Goal: Find specific page/section: Find specific page/section

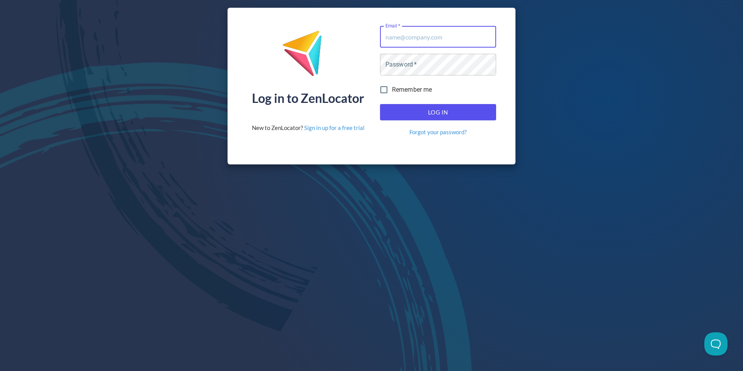
click at [409, 45] on input "Email   *" at bounding box center [438, 37] width 116 height 22
drag, startPoint x: 430, startPoint y: 37, endPoint x: 429, endPoint y: 86, distance: 48.4
click at [428, 41] on input "Email   *" at bounding box center [438, 37] width 116 height 22
click at [422, 39] on input "Email   *" at bounding box center [438, 37] width 116 height 22
drag, startPoint x: 446, startPoint y: 42, endPoint x: 443, endPoint y: 48, distance: 6.6
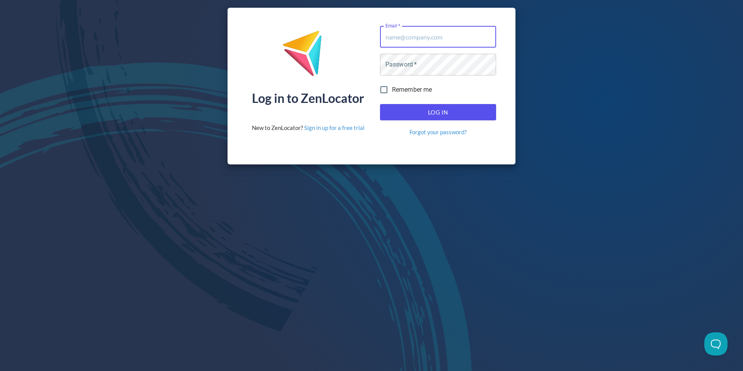
click at [446, 42] on input "Email   *" at bounding box center [438, 37] width 116 height 22
type input "[EMAIL_ADDRESS][DOMAIN_NAME]"
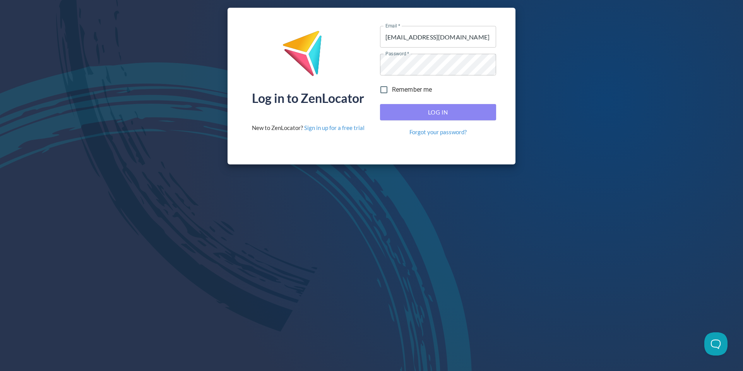
click at [439, 108] on span "Log In" at bounding box center [438, 112] width 99 height 10
click at [440, 108] on span "Log In" at bounding box center [438, 112] width 99 height 10
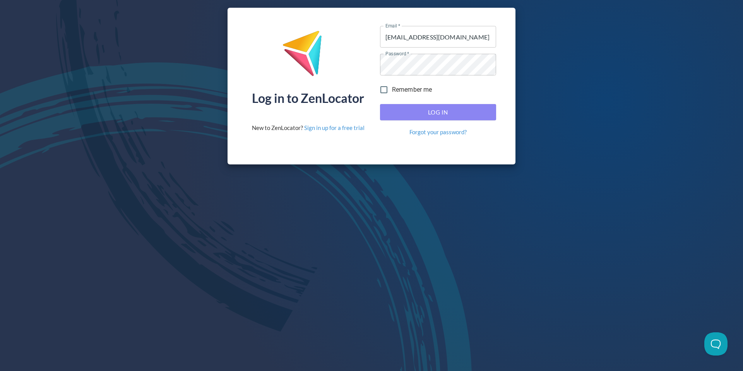
click at [440, 108] on span "Log In" at bounding box center [438, 112] width 99 height 10
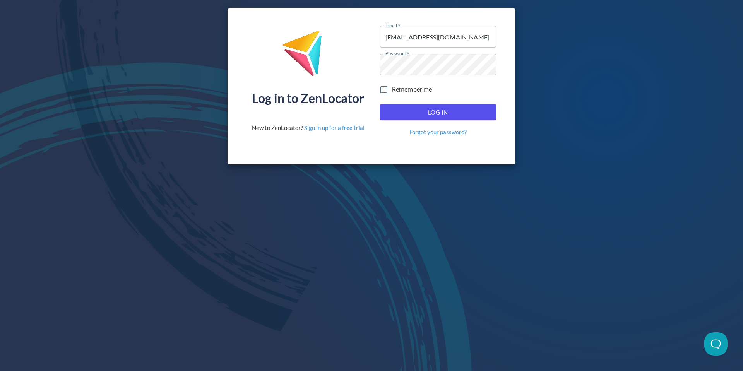
click at [440, 108] on span "Log In" at bounding box center [438, 112] width 99 height 10
type input "[EMAIL_ADDRESS][DOMAIN_NAME]"
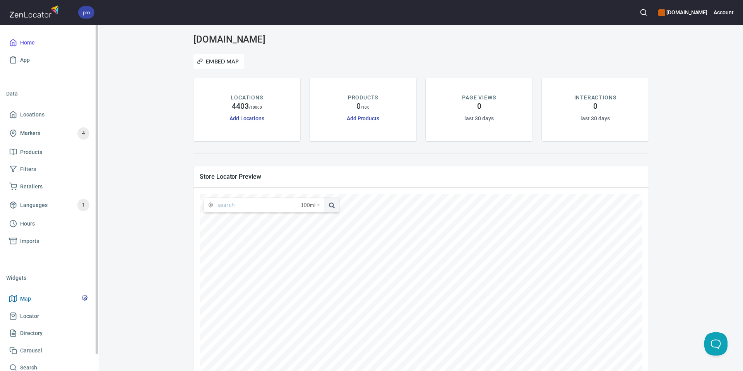
click at [22, 300] on span "Map" at bounding box center [25, 299] width 11 height 10
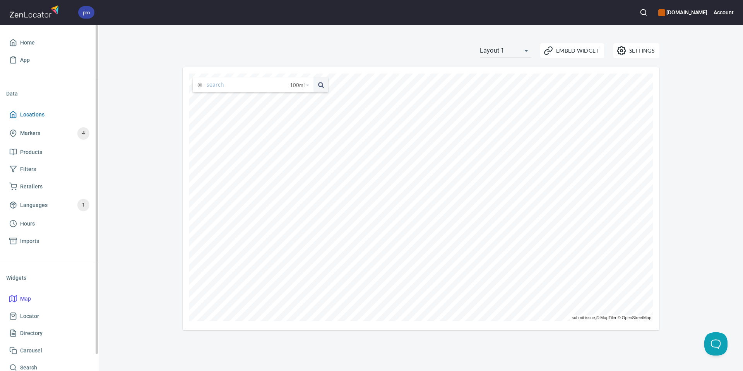
click at [33, 112] on span "Locations" at bounding box center [32, 115] width 24 height 10
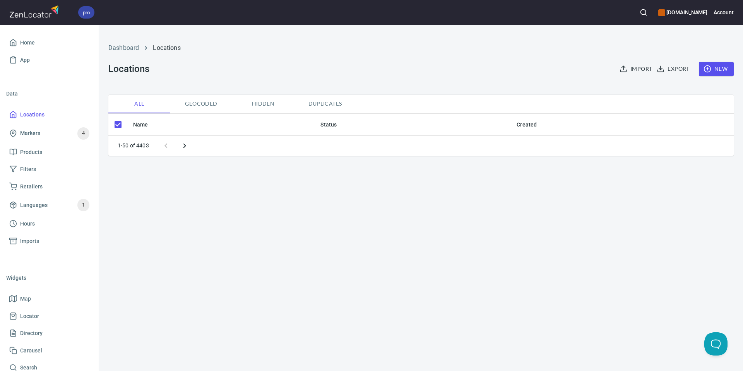
checkbox input "false"
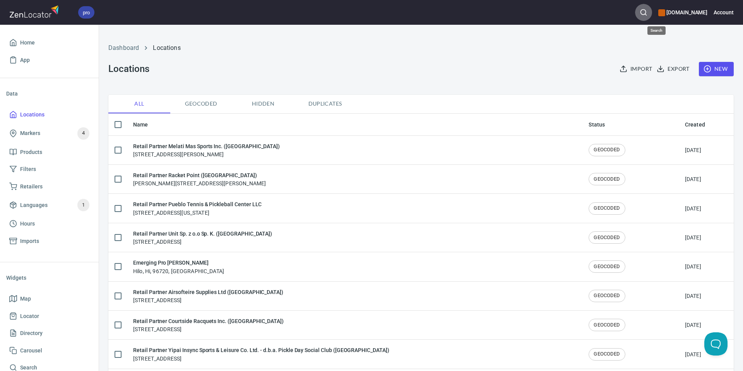
click at [647, 11] on icon "button" at bounding box center [644, 13] width 8 height 8
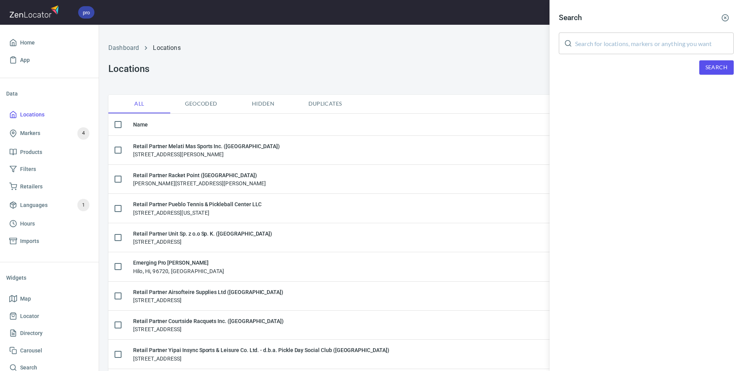
click at [644, 37] on input "text" at bounding box center [654, 44] width 159 height 22
type input "i"
type input "[GEOGRAPHIC_DATA]"
click at [716, 66] on span "Search" at bounding box center [716, 68] width 22 height 10
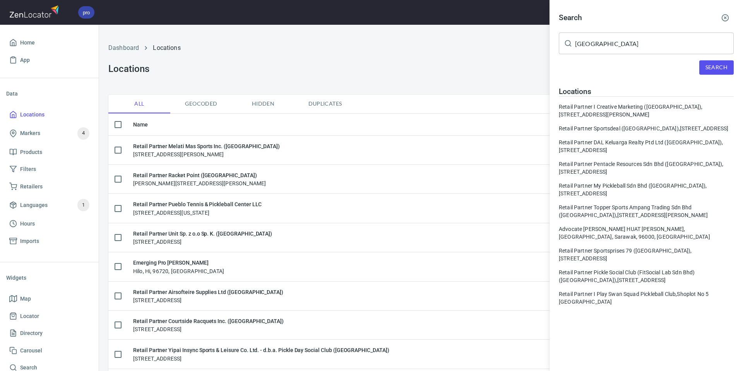
drag, startPoint x: 726, startPoint y: 19, endPoint x: 709, endPoint y: 18, distance: 17.4
click at [726, 18] on line "button" at bounding box center [725, 18] width 2 height 2
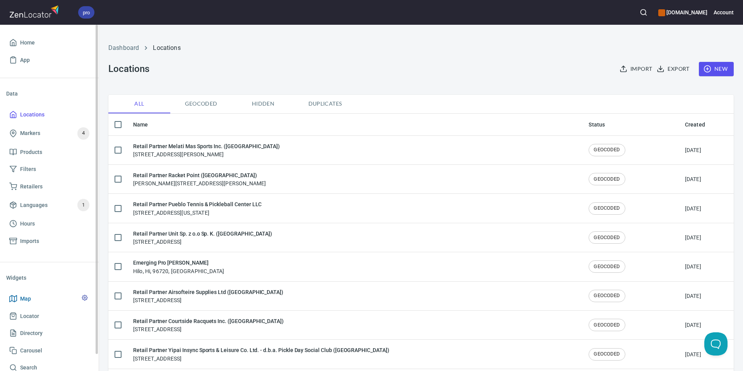
click at [38, 298] on span "Map" at bounding box center [49, 299] width 80 height 10
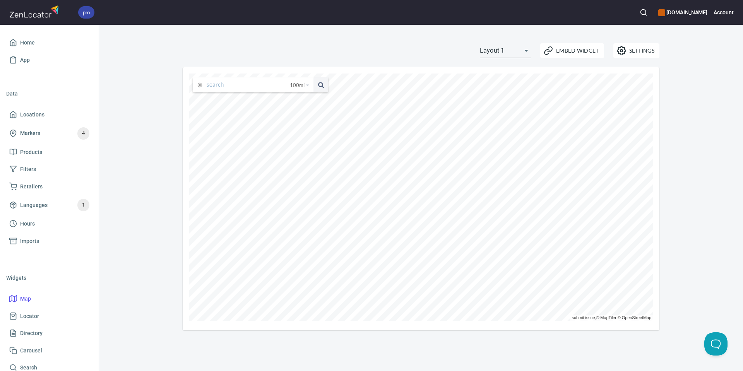
click at [246, 88] on input "text" at bounding box center [248, 84] width 83 height 15
click at [313, 77] on button at bounding box center [320, 84] width 15 height 15
click at [319, 84] on span at bounding box center [320, 84] width 15 height 15
click at [238, 86] on input "[GEOGRAPHIC_DATA]" at bounding box center [242, 84] width 71 height 15
click at [235, 102] on li "[GEOGRAPHIC_DATA]" at bounding box center [253, 99] width 121 height 14
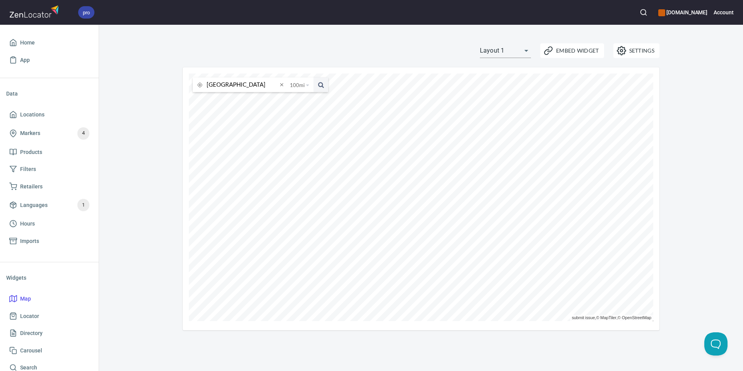
click at [226, 92] on div "[GEOGRAPHIC_DATA] 100 mi 25 miles 50 miles 100 miles 150 miles" at bounding box center [258, 84] width 139 height 19
click at [228, 89] on input "[GEOGRAPHIC_DATA]" at bounding box center [242, 84] width 71 height 15
type input "[GEOGRAPHIC_DATA]"
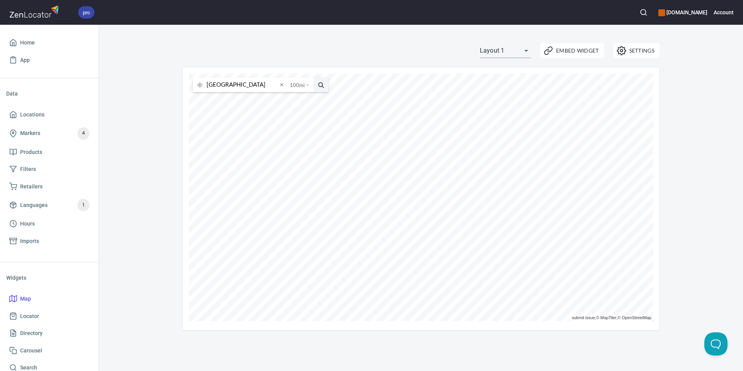
click at [313, 77] on button at bounding box center [320, 84] width 15 height 15
